Goal: Browse casually

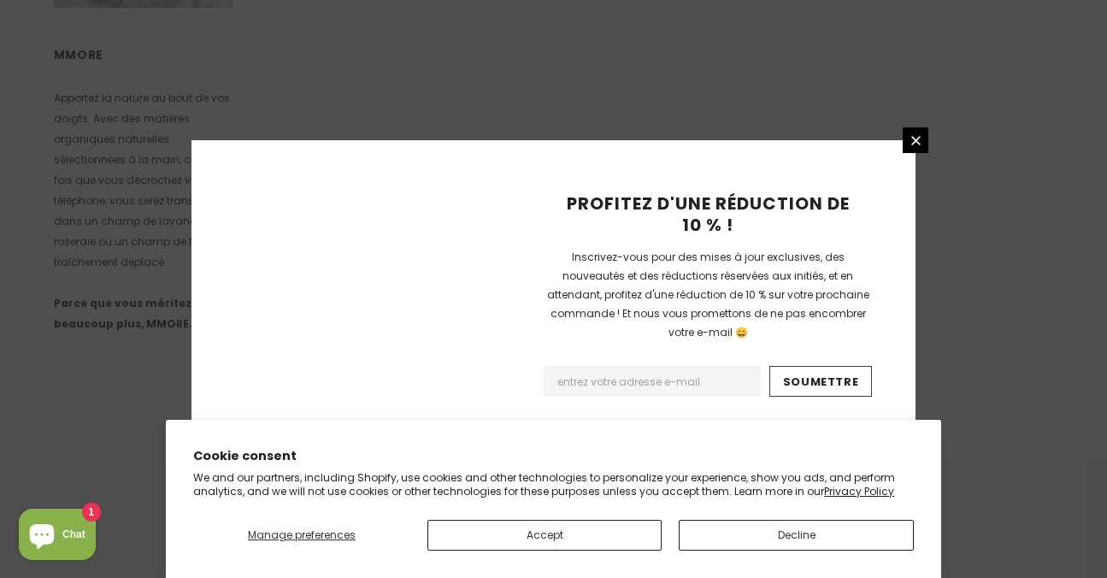
scroll to position [1251, 0]
